Goal: Book appointment/travel/reservation

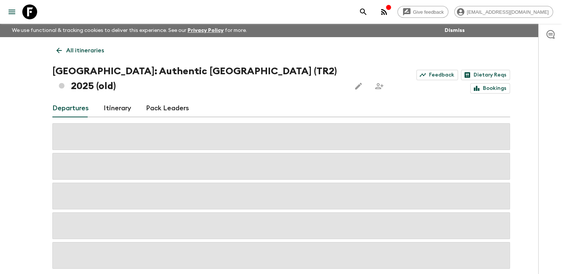
click at [64, 49] on link "All itineraries" at bounding box center [80, 50] width 56 height 15
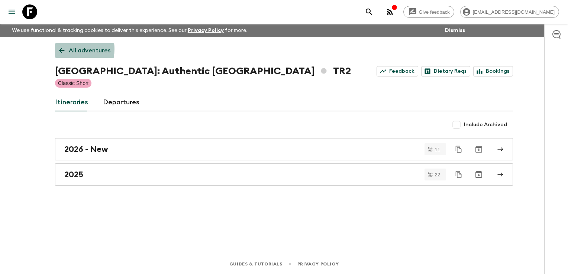
click at [64, 49] on icon at bounding box center [62, 50] width 8 height 8
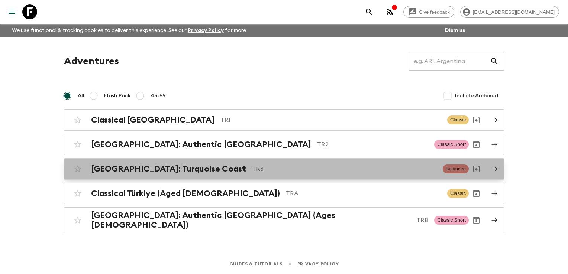
click at [140, 169] on h2 "[GEOGRAPHIC_DATA]: Turquoise Coast" at bounding box center [168, 169] width 155 height 10
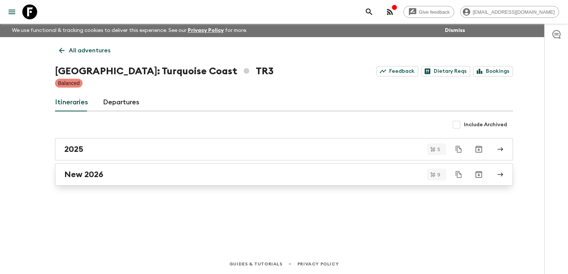
click at [119, 173] on div "New 2026" at bounding box center [276, 175] width 425 height 10
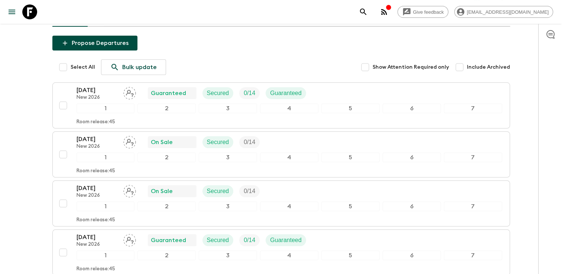
scroll to position [90, 0]
